Goal: Information Seeking & Learning: Learn about a topic

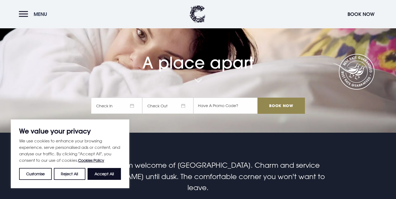
click at [23, 12] on button "Menu" at bounding box center [34, 14] width 31 height 12
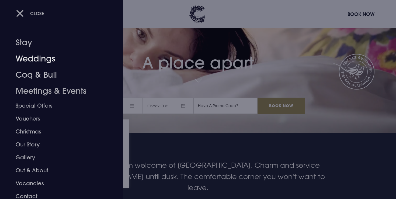
click at [41, 60] on link "Weddings" at bounding box center [58, 59] width 85 height 16
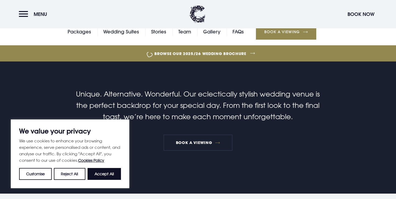
scroll to position [7, 0]
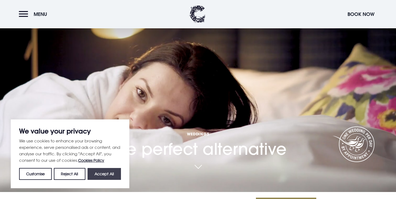
click at [108, 170] on button "Accept All" at bounding box center [103, 174] width 33 height 12
checkbox input "true"
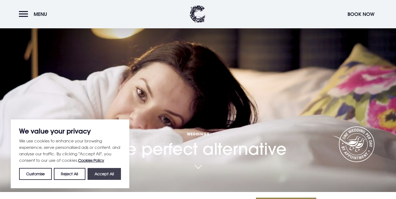
checkbox input "true"
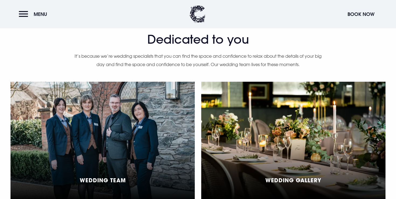
scroll to position [1348, 0]
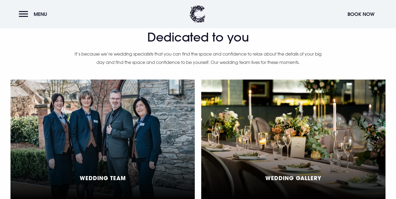
click at [108, 171] on div "Wedding Team" at bounding box center [102, 139] width 184 height 120
